Goal: Transaction & Acquisition: Purchase product/service

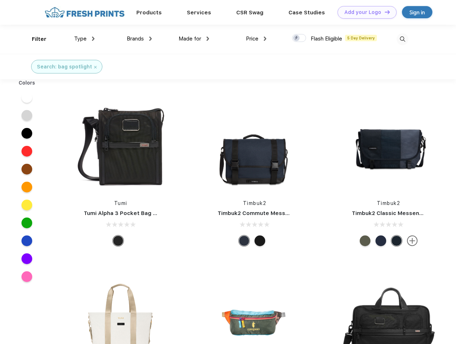
click at [365, 12] on link "Add your Logo Design Tool" at bounding box center [367, 12] width 59 height 13
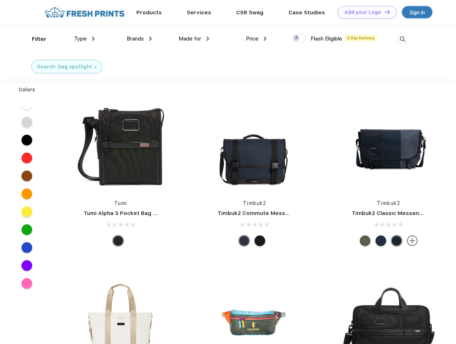
click at [0, 0] on div "Design Tool" at bounding box center [0, 0] width 0 height 0
click at [384, 12] on link "Add your Logo Design Tool" at bounding box center [367, 12] width 59 height 13
click at [34, 39] on div "Filter" at bounding box center [39, 39] width 15 height 8
click at [85, 39] on span "Type" at bounding box center [80, 38] width 13 height 6
click at [139, 39] on span "Brands" at bounding box center [135, 38] width 17 height 6
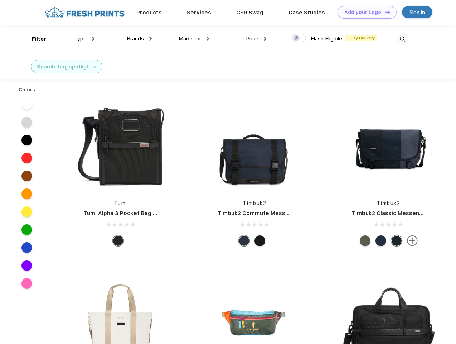
click at [194, 39] on span "Made for" at bounding box center [190, 38] width 23 height 6
click at [256, 39] on span "Price" at bounding box center [252, 38] width 13 height 6
click at [299, 38] on div at bounding box center [299, 38] width 14 height 8
click at [297, 38] on input "checkbox" at bounding box center [294, 36] width 5 height 5
click at [403, 39] on img at bounding box center [403, 39] width 12 height 12
